Goal: Task Accomplishment & Management: Manage account settings

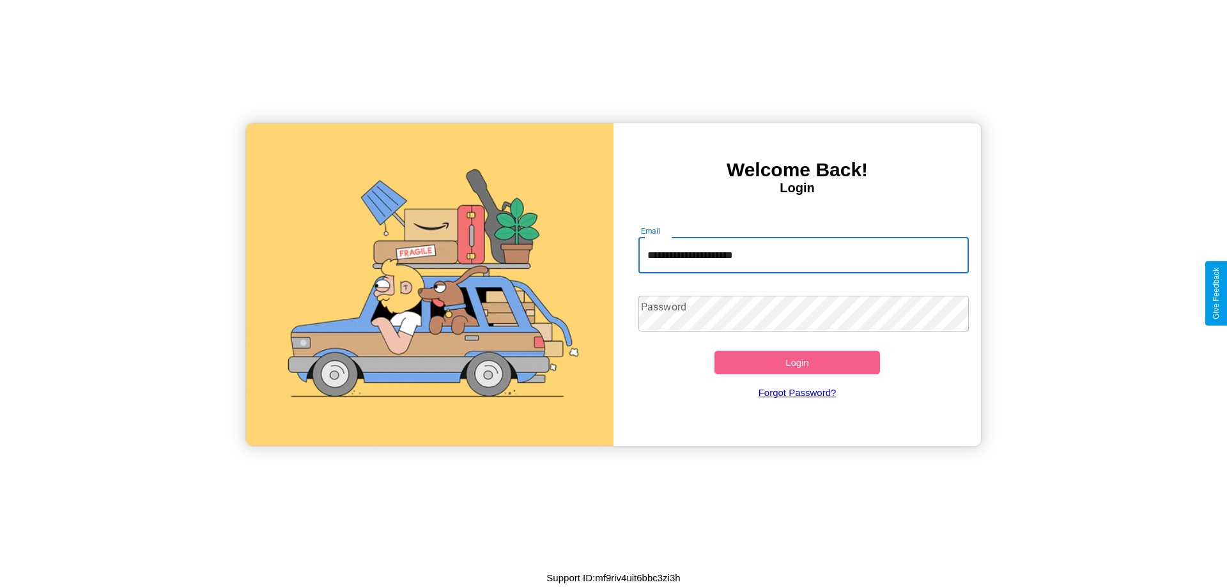
type input "**********"
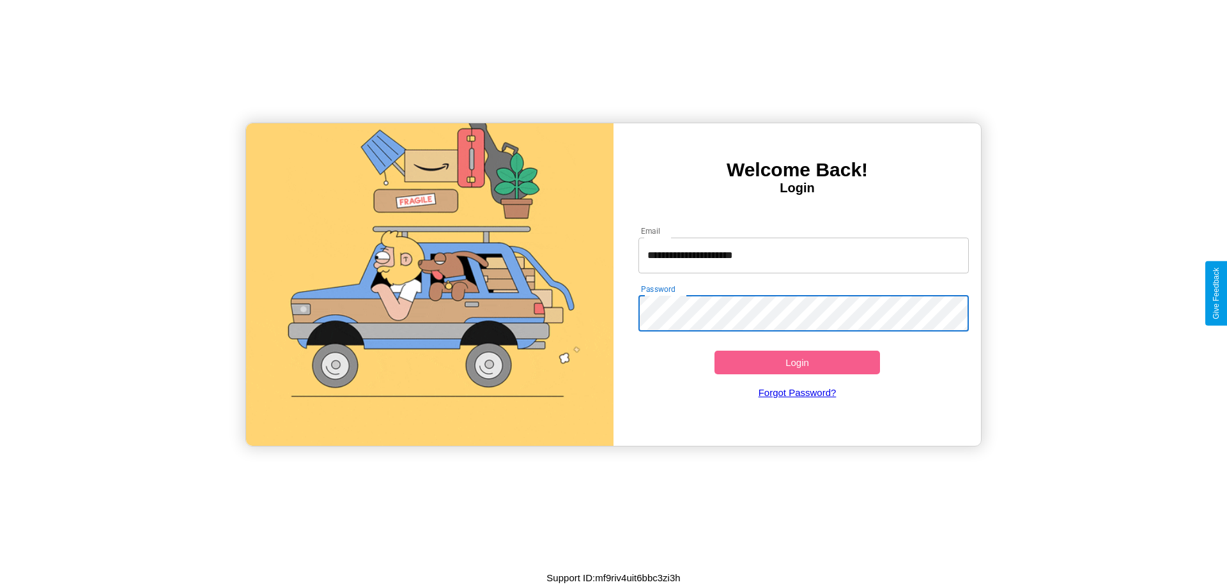
click at [797, 362] on button "Login" at bounding box center [796, 363] width 165 height 24
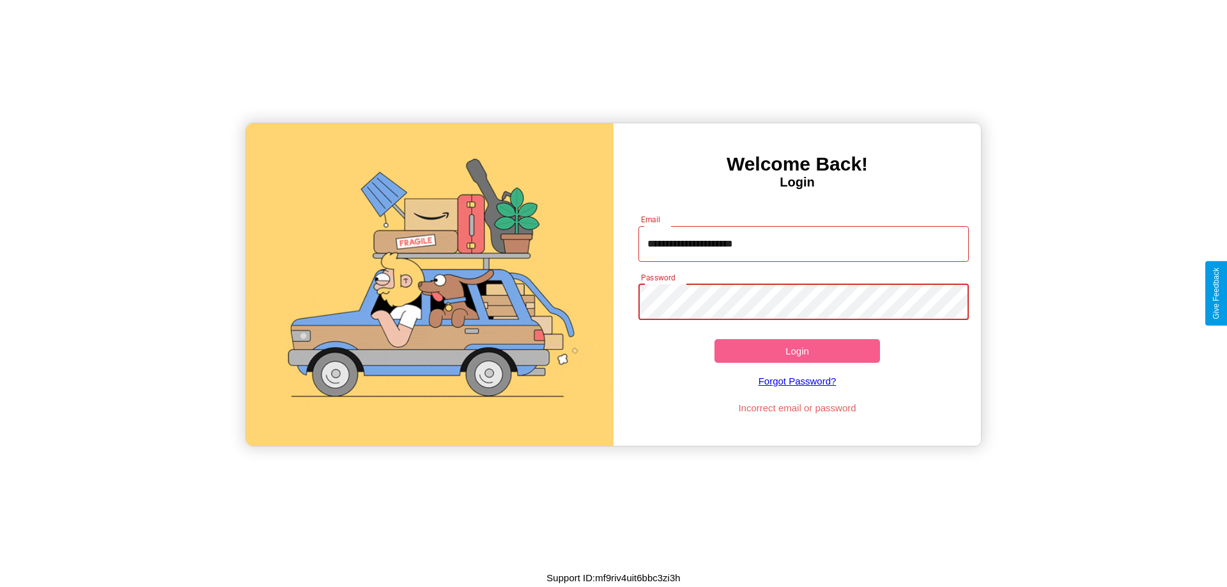
click at [797, 351] on button "Login" at bounding box center [796, 351] width 165 height 24
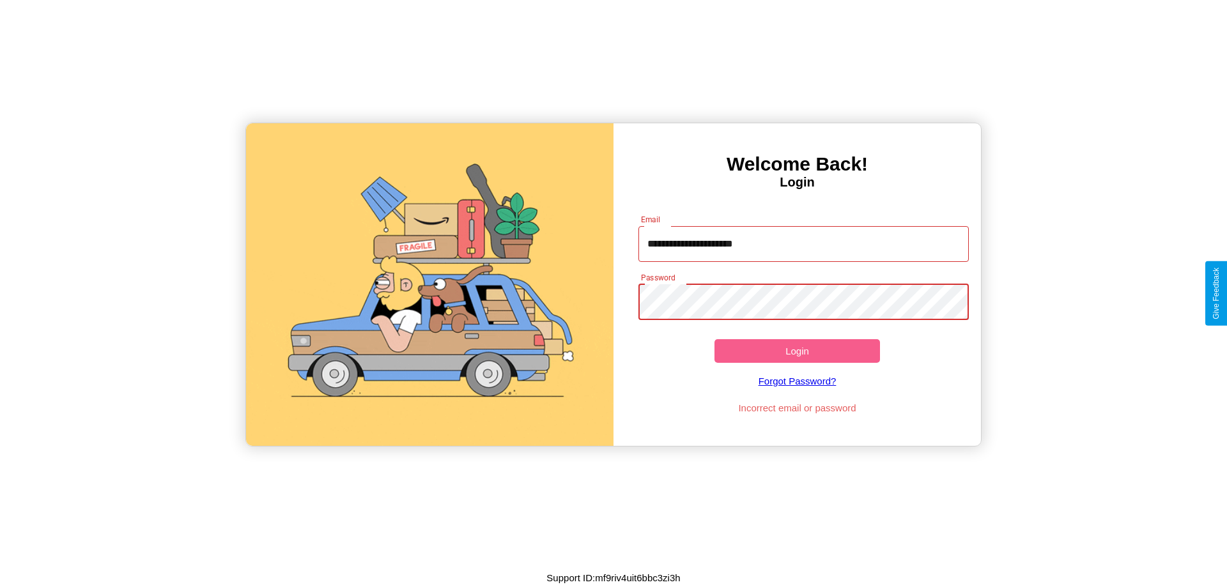
click at [797, 351] on button "Login" at bounding box center [796, 351] width 165 height 24
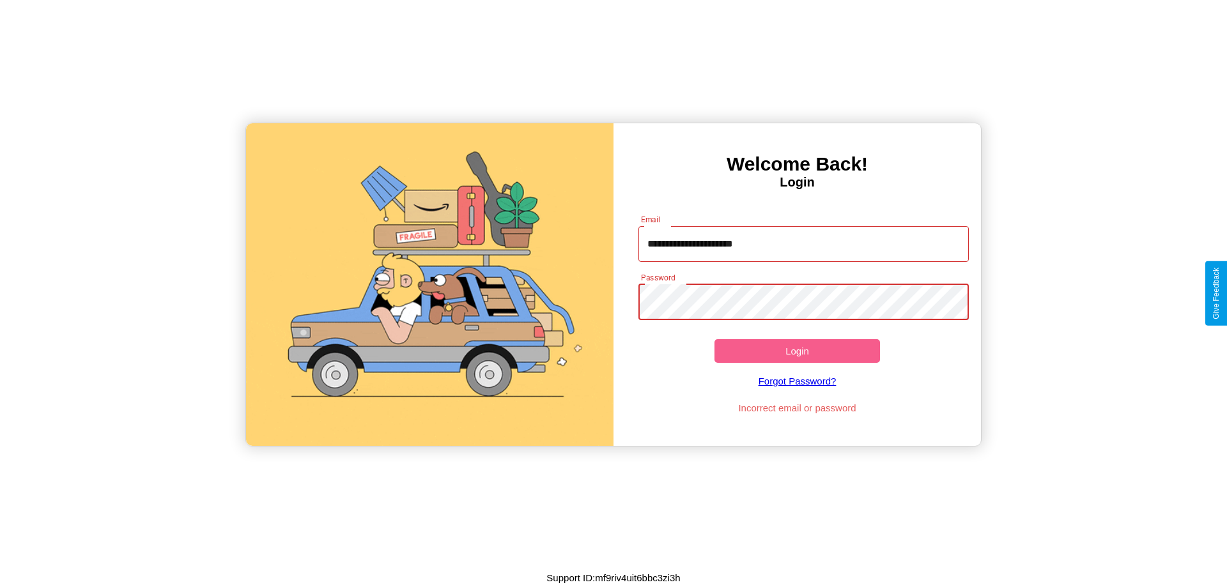
click at [797, 351] on button "Login" at bounding box center [796, 351] width 165 height 24
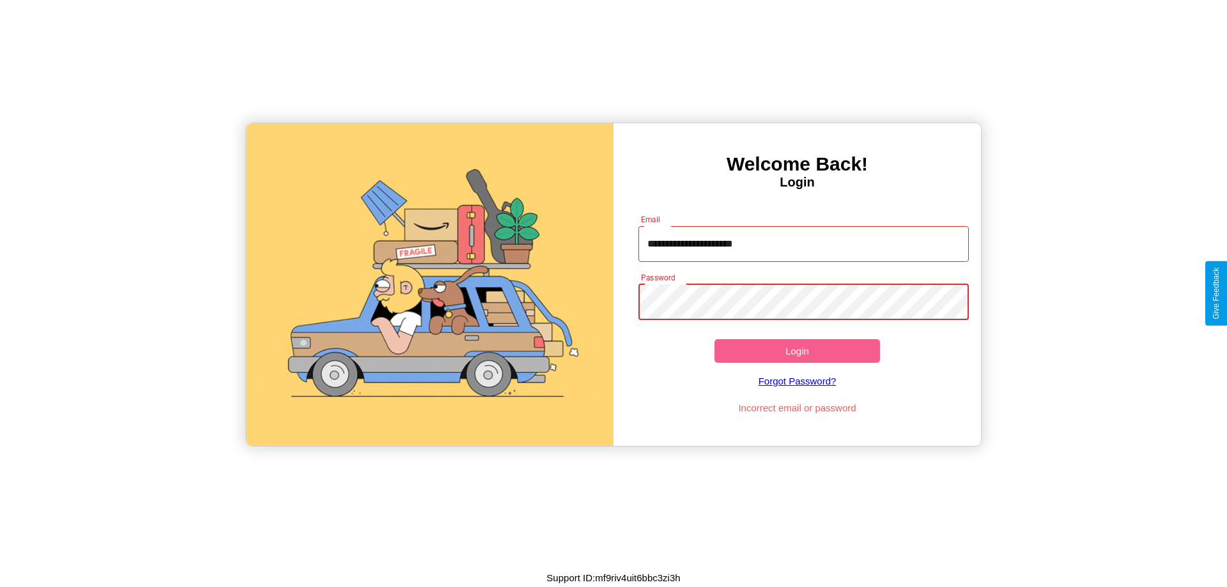
click at [797, 351] on button "Login" at bounding box center [796, 351] width 165 height 24
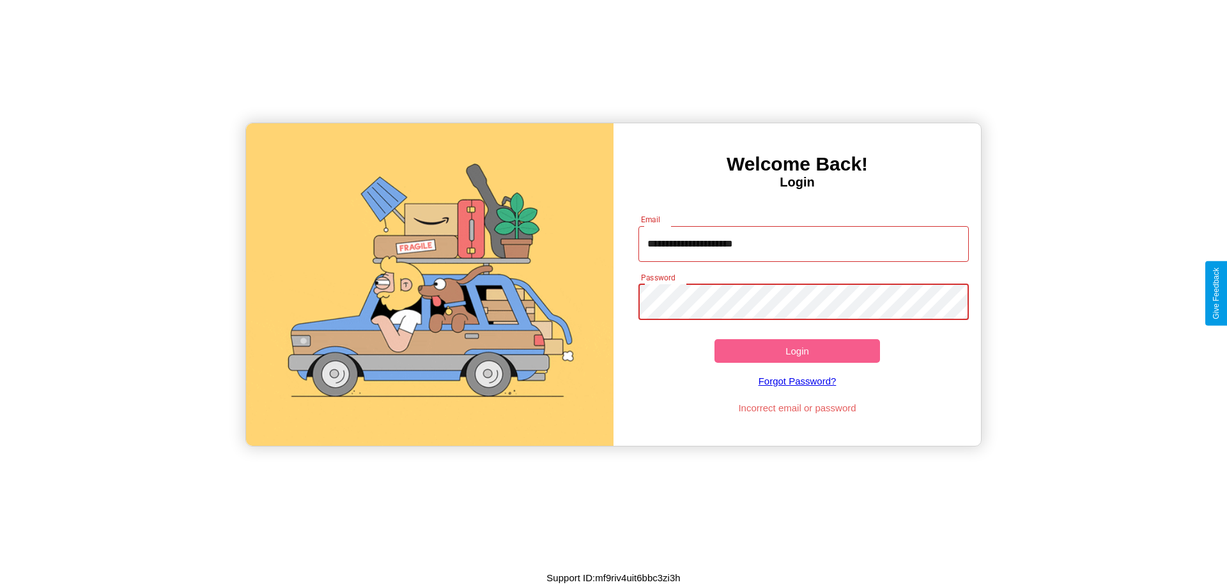
click at [797, 351] on button "Login" at bounding box center [796, 351] width 165 height 24
